Goal: Task Accomplishment & Management: Manage account settings

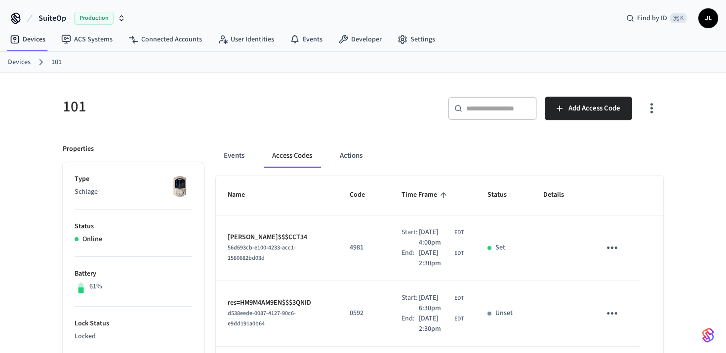
scroll to position [24, 0]
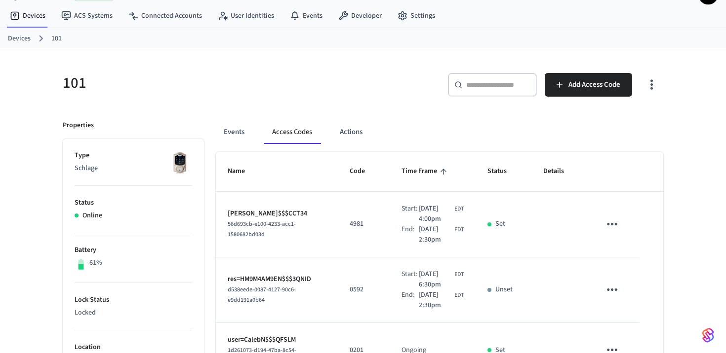
click at [654, 84] on icon "button" at bounding box center [651, 84] width 15 height 15
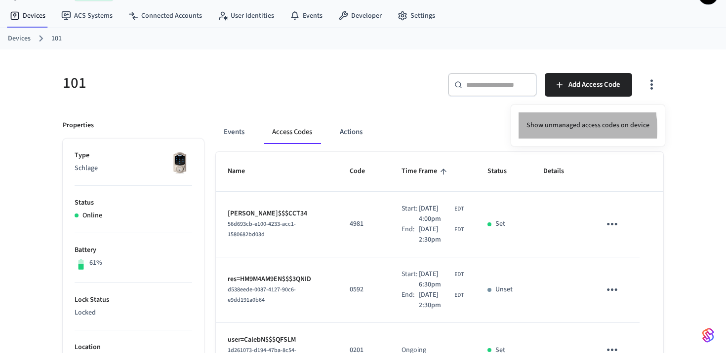
click at [561, 129] on li "Show unmanaged access codes on device" at bounding box center [587, 126] width 139 height 26
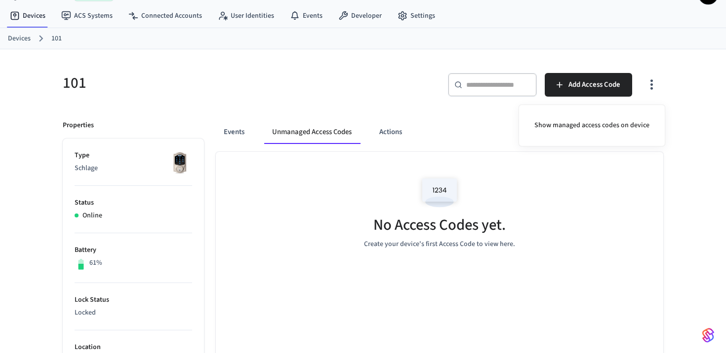
click at [592, 190] on div at bounding box center [363, 176] width 726 height 353
click at [648, 78] on icon "button" at bounding box center [651, 84] width 15 height 15
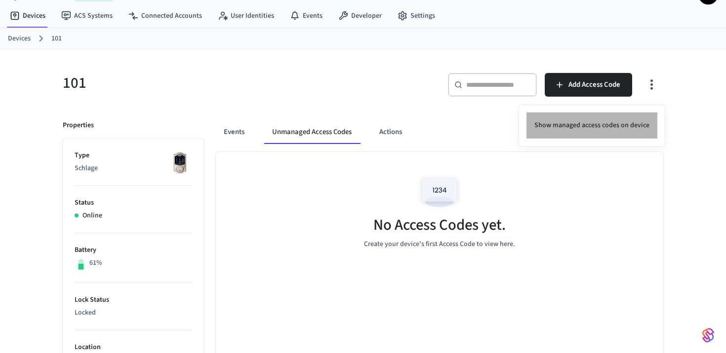
click at [616, 124] on li "Show managed access codes on device" at bounding box center [591, 126] width 131 height 26
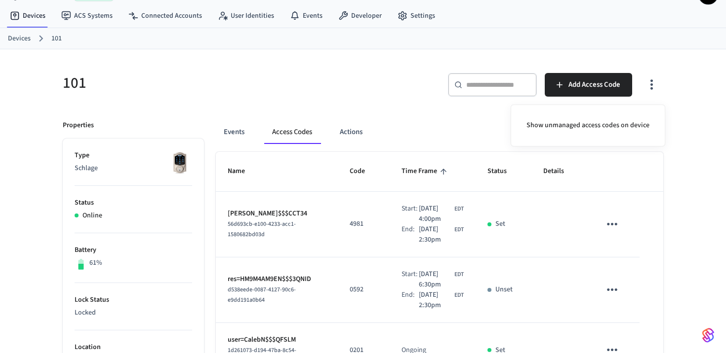
click at [514, 171] on div at bounding box center [363, 176] width 726 height 353
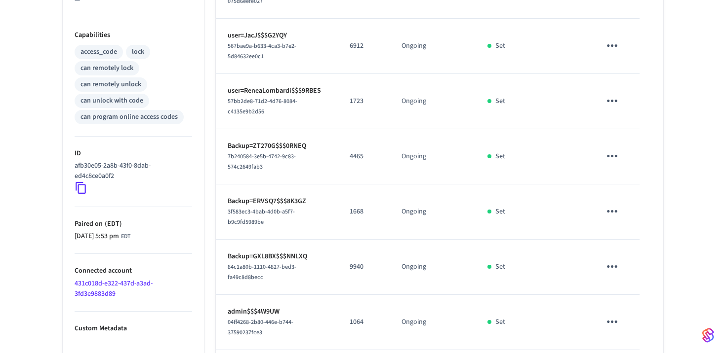
scroll to position [484, 0]
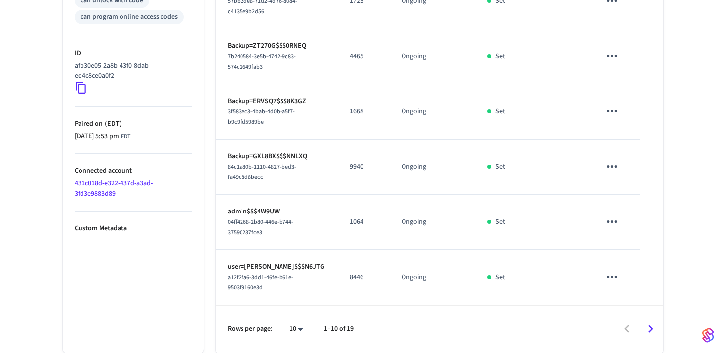
click at [297, 325] on li "All" at bounding box center [292, 324] width 26 height 26
type input "**"
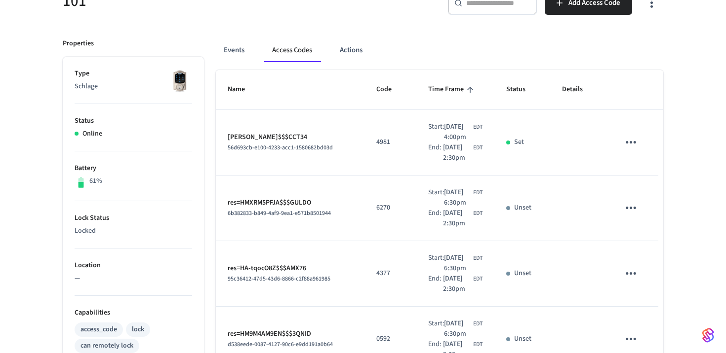
scroll to position [64, 0]
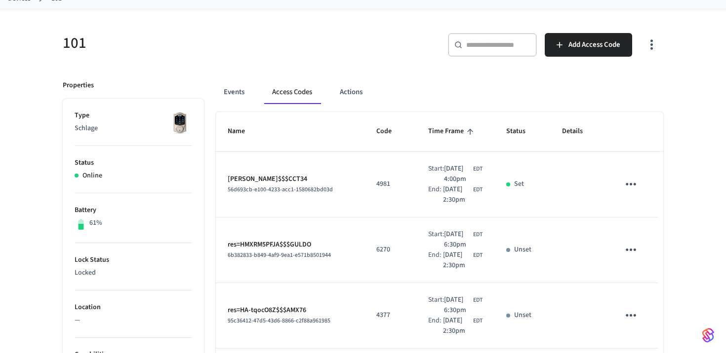
click at [510, 35] on div "​ ​" at bounding box center [492, 45] width 89 height 24
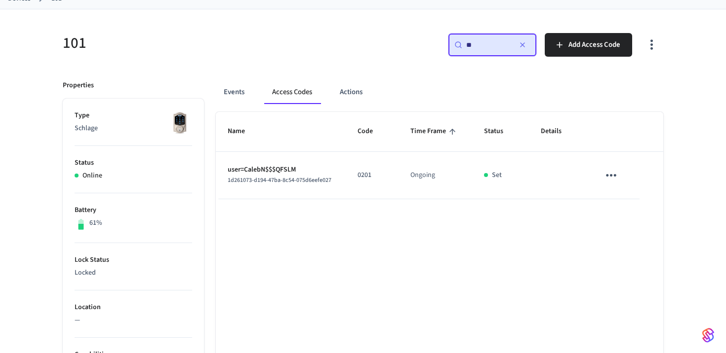
type input "*"
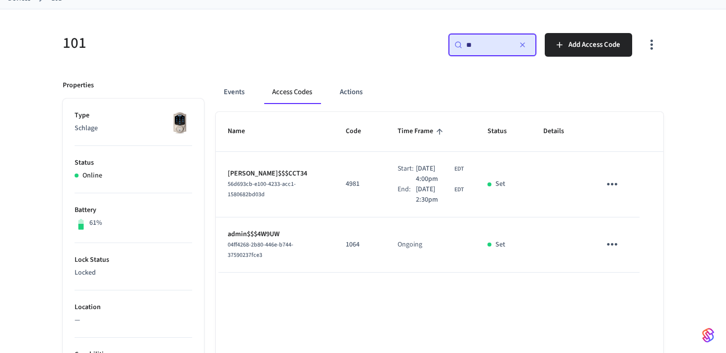
drag, startPoint x: 487, startPoint y: 47, endPoint x: 426, endPoint y: 46, distance: 60.7
click at [426, 46] on div "​ ** ​ Add Access Code" at bounding box center [516, 49] width 294 height 32
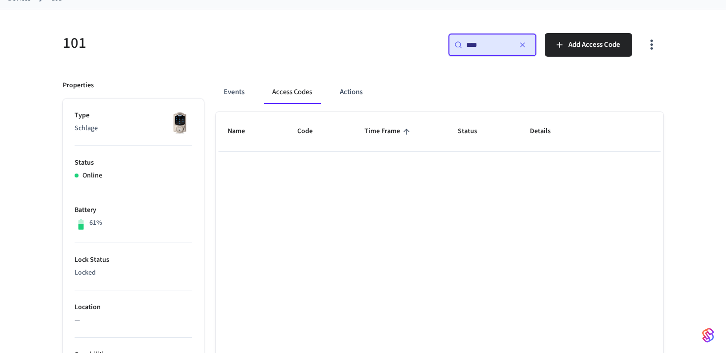
type input "****"
